Goal: Book appointment/travel/reservation

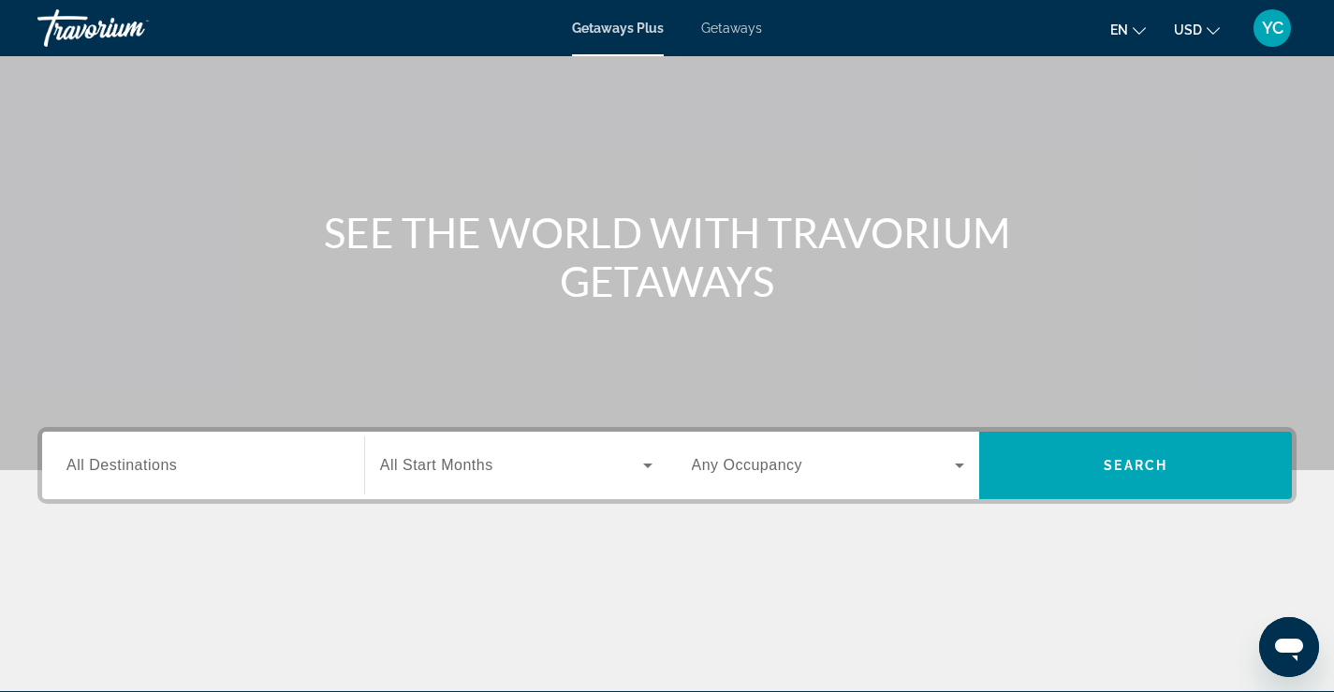
scroll to position [94, 0]
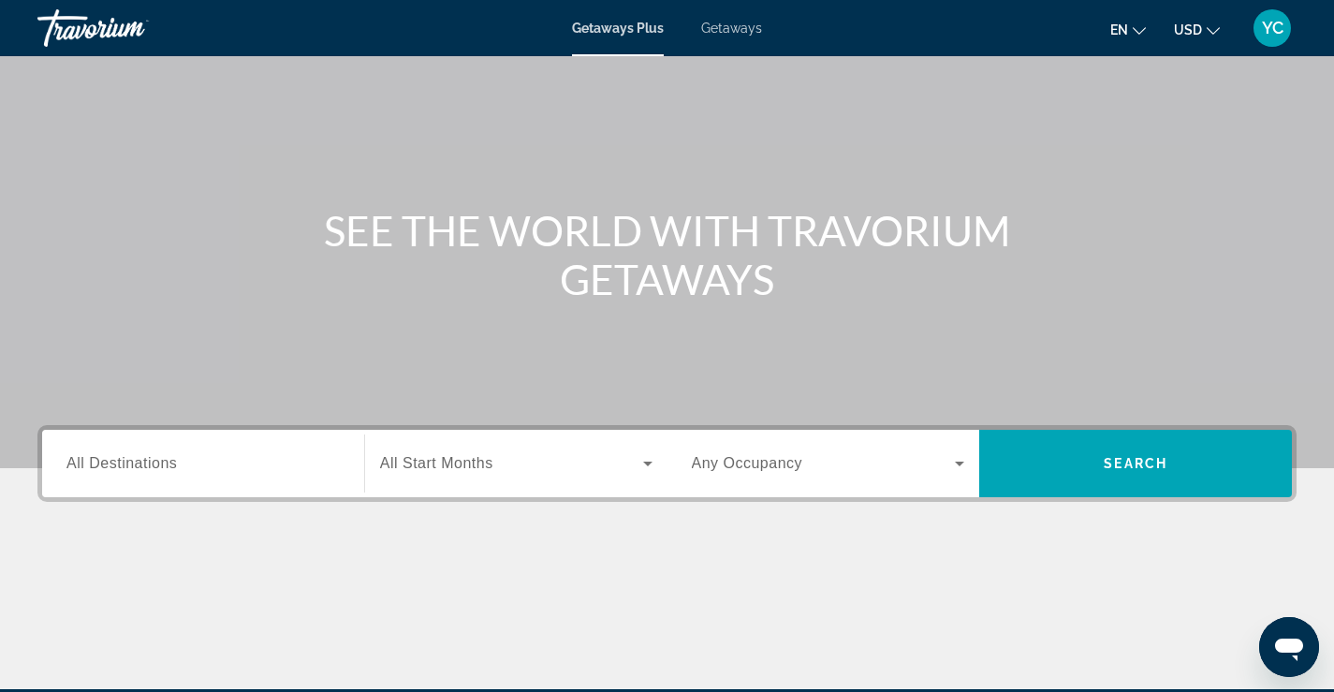
click at [1189, 32] on span "USD" at bounding box center [1188, 29] width 28 height 15
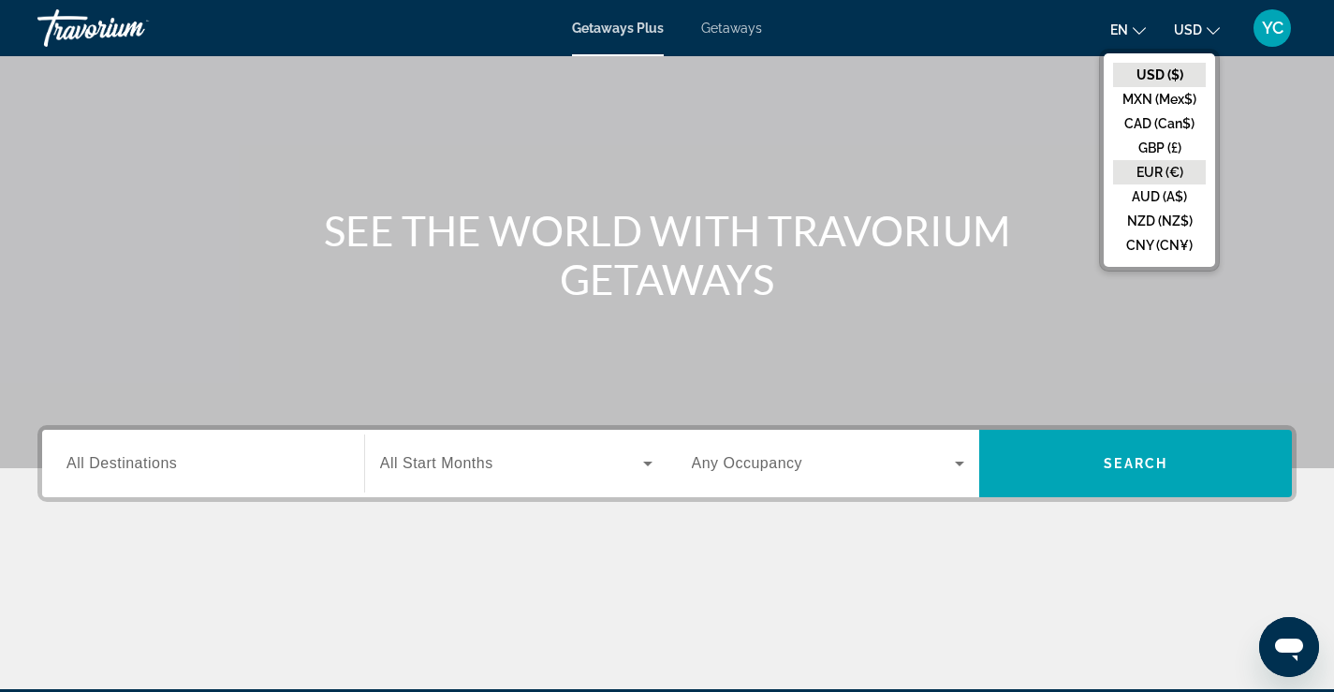
click at [1156, 176] on button "EUR (€)" at bounding box center [1159, 172] width 93 height 24
click at [0, 0] on div at bounding box center [0, 0] width 0 height 0
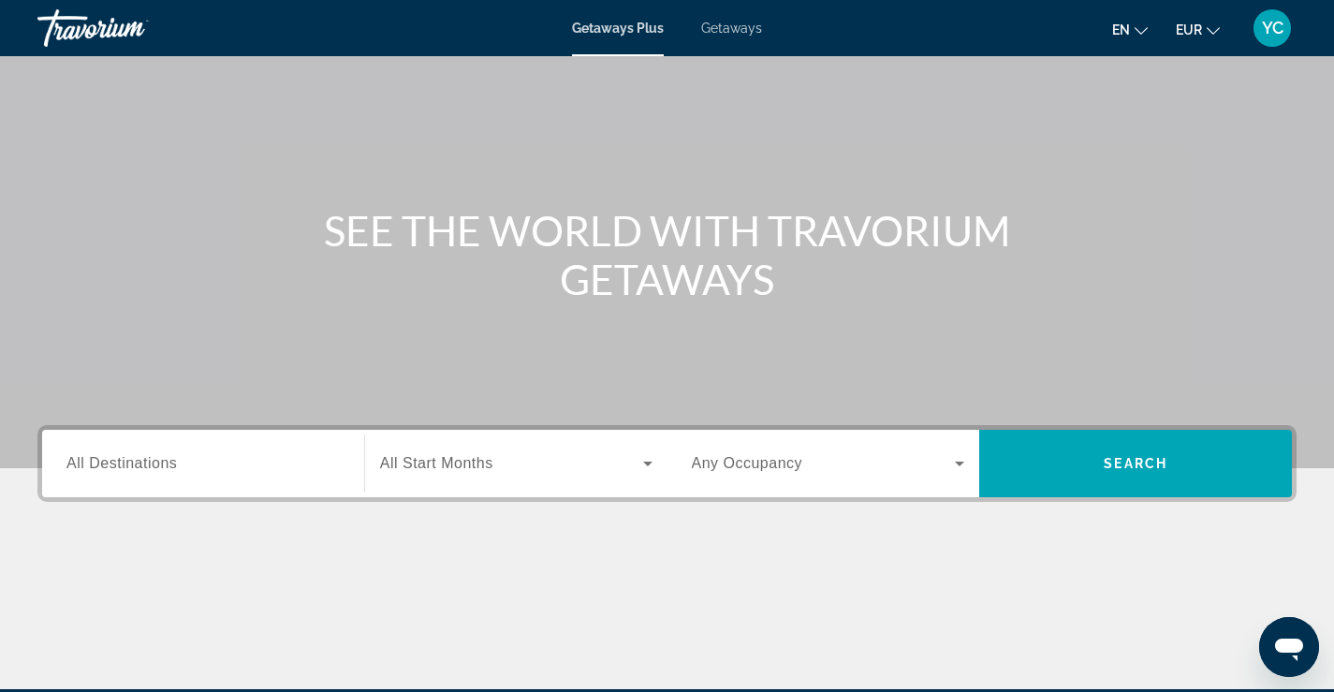
click at [124, 470] on span "All Destinations" at bounding box center [121, 463] width 110 height 16
click at [124, 470] on input "Destination All Destinations" at bounding box center [202, 464] width 273 height 22
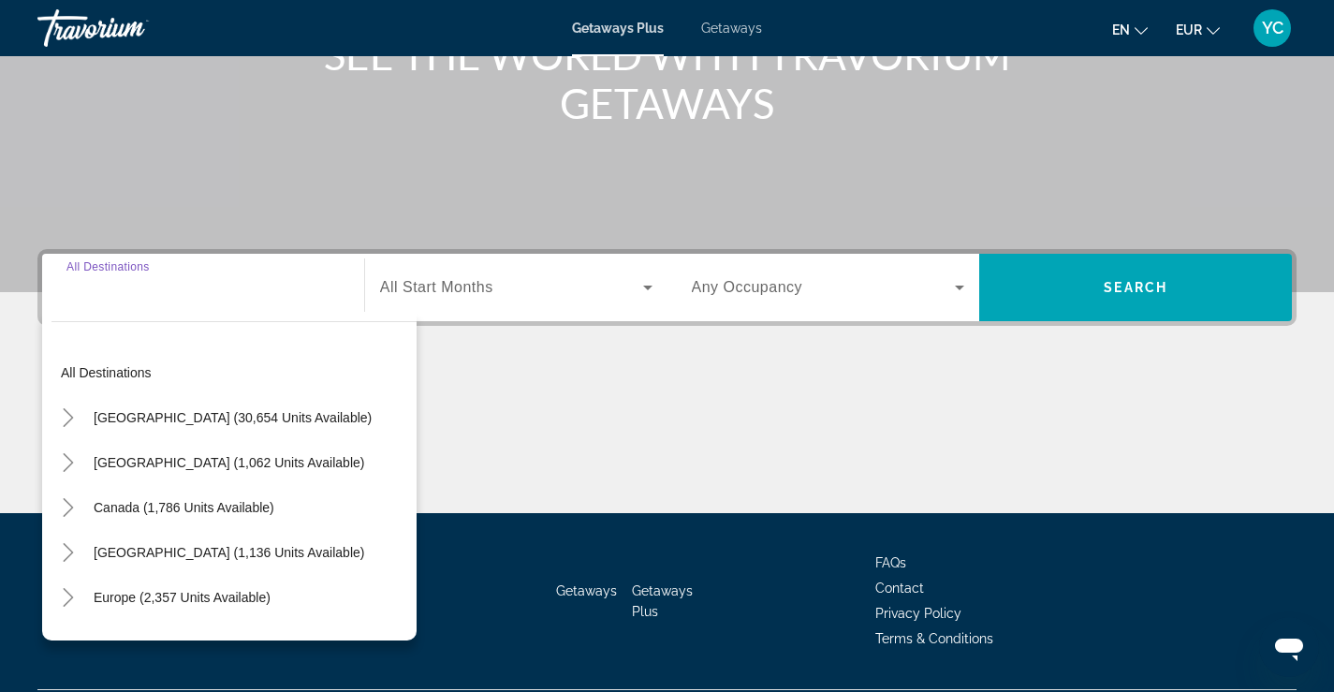
scroll to position [320, 0]
